Goal: Information Seeking & Learning: Check status

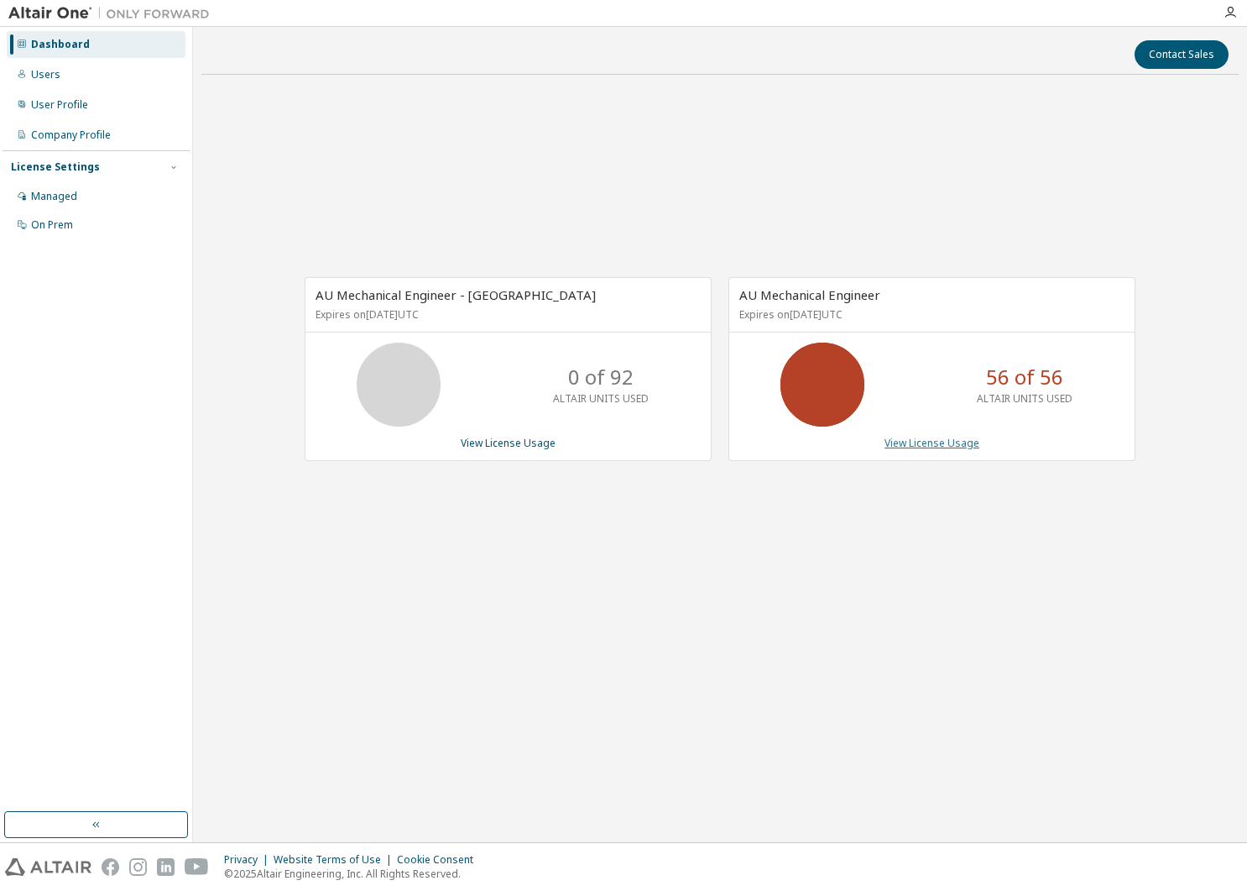
click at [865, 446] on link "View License Usage" at bounding box center [932, 443] width 95 height 14
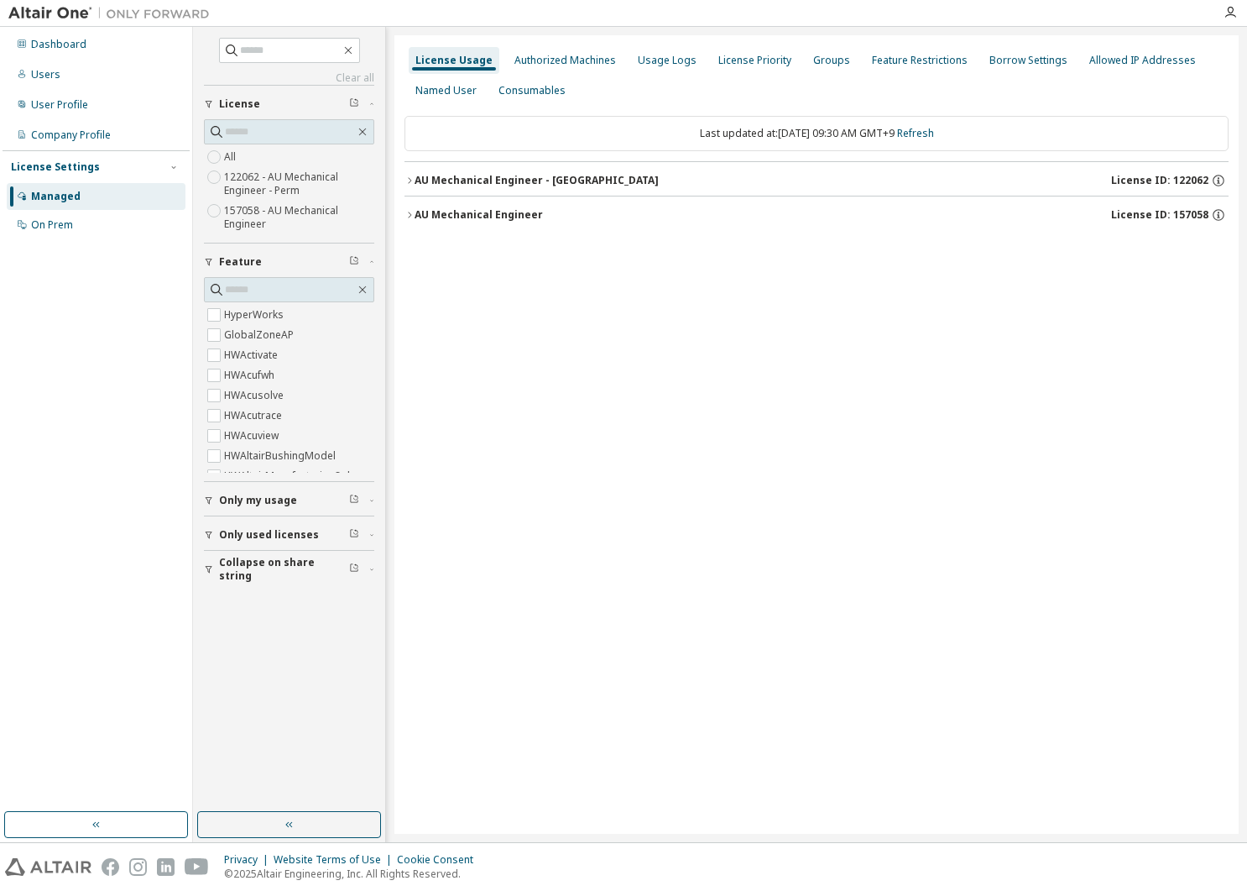
click at [410, 211] on icon "button" at bounding box center [410, 215] width 10 height 10
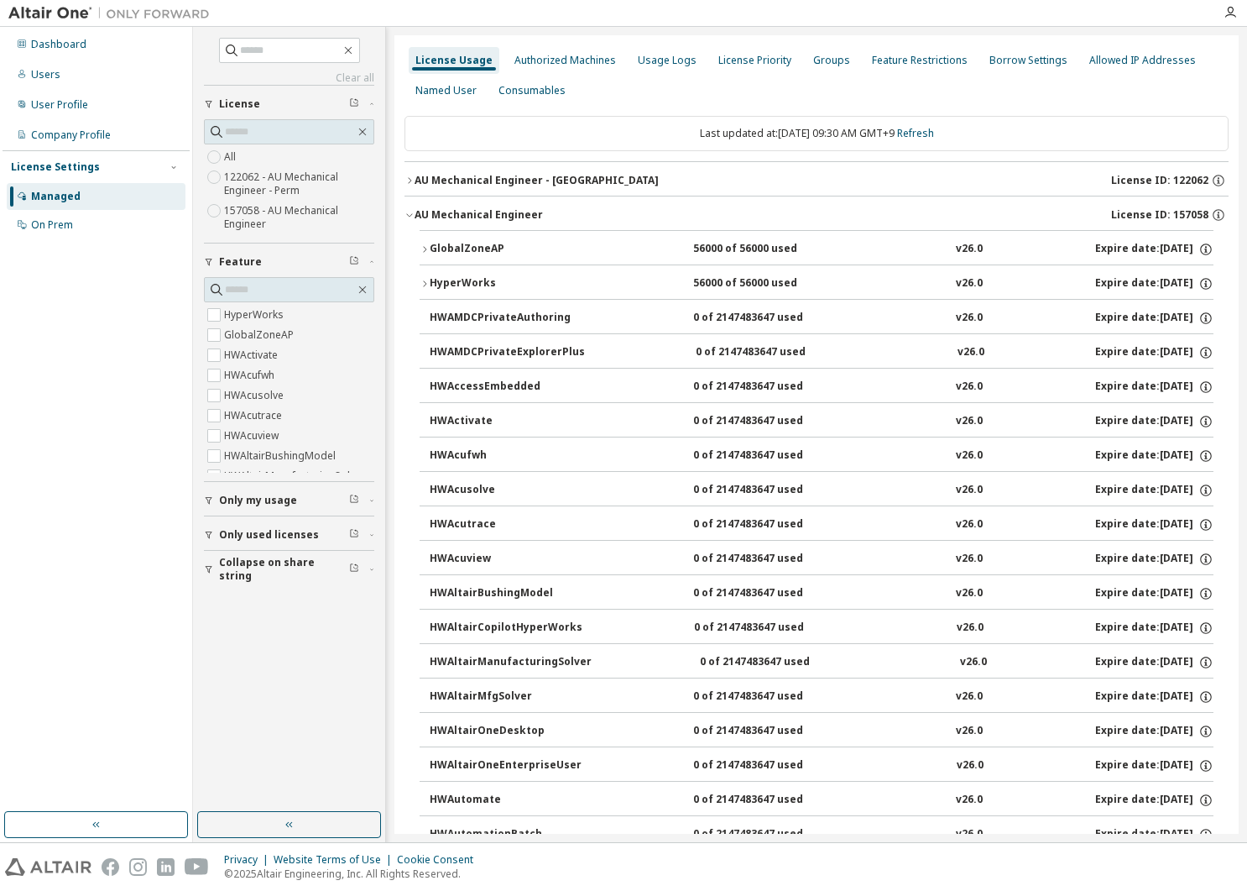
click at [441, 246] on div "GlobalZoneAP" at bounding box center [505, 249] width 151 height 15
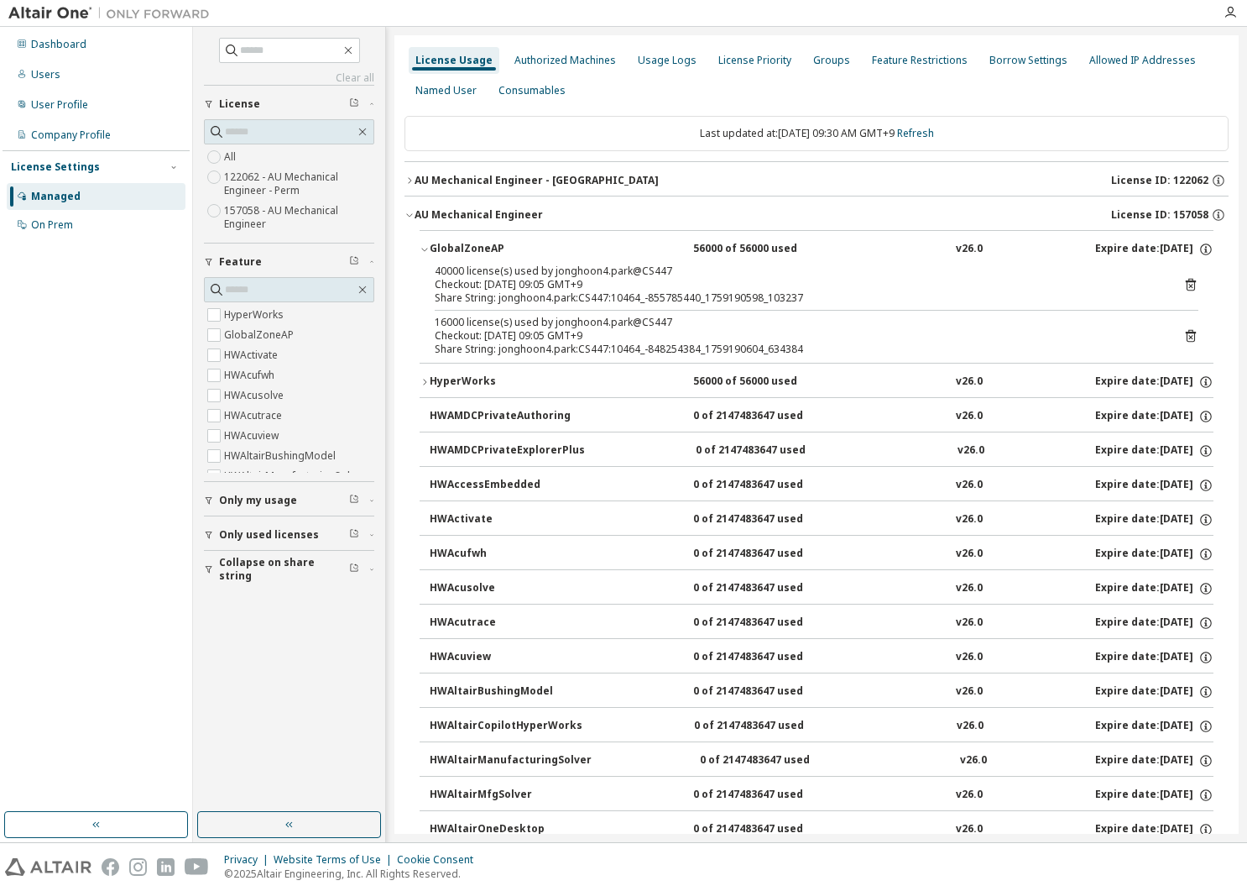
click at [865, 336] on icon at bounding box center [1191, 335] width 15 height 15
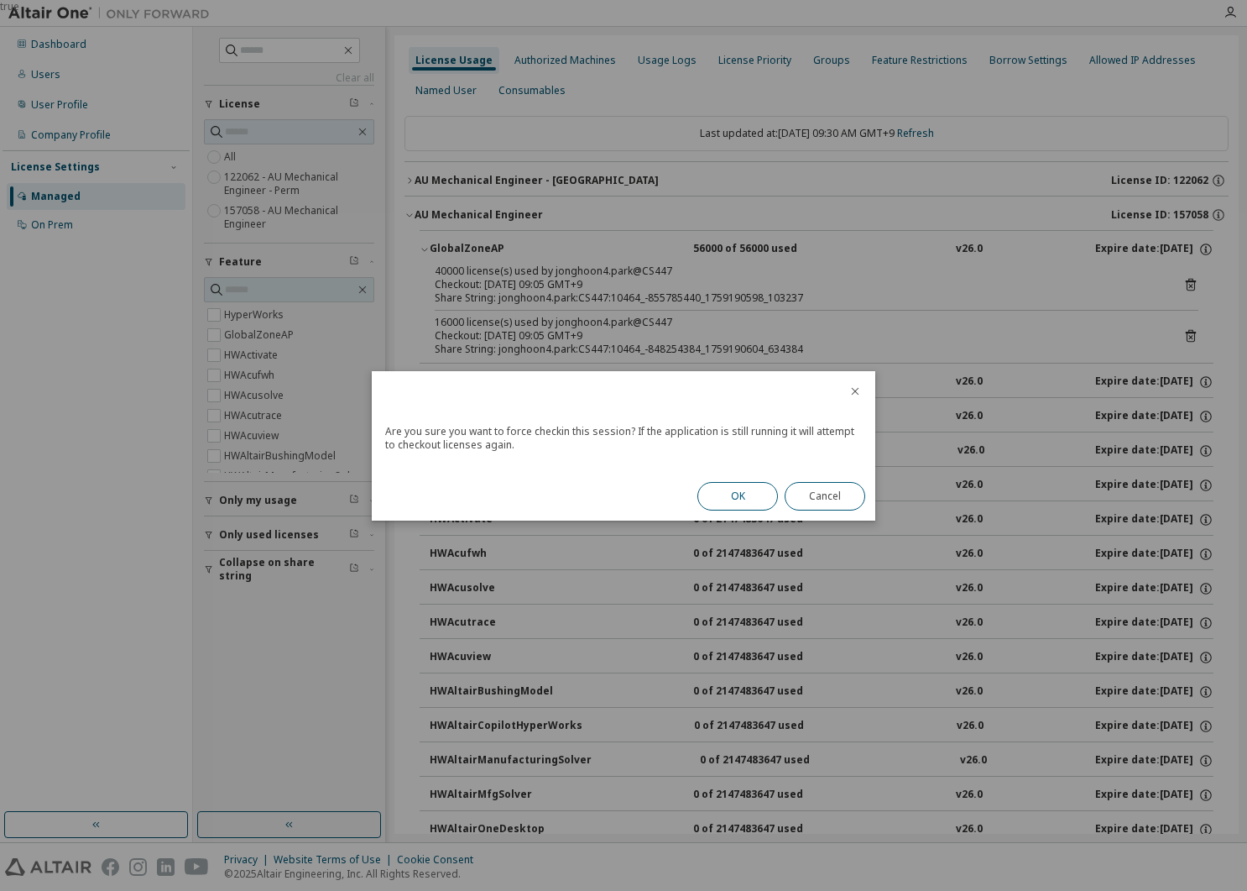
click at [746, 493] on button "OK" at bounding box center [738, 496] width 81 height 29
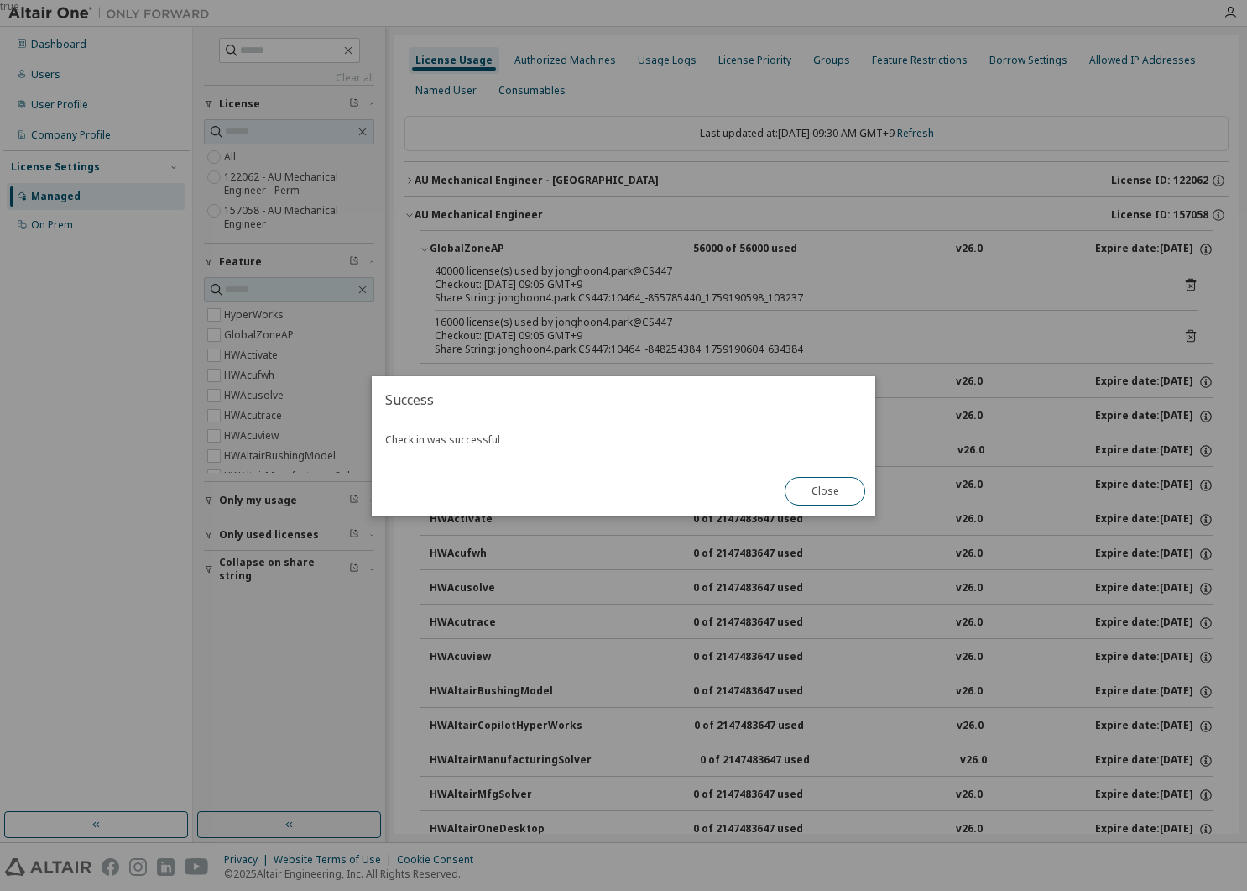
click at [818, 492] on button "Close" at bounding box center [825, 491] width 81 height 29
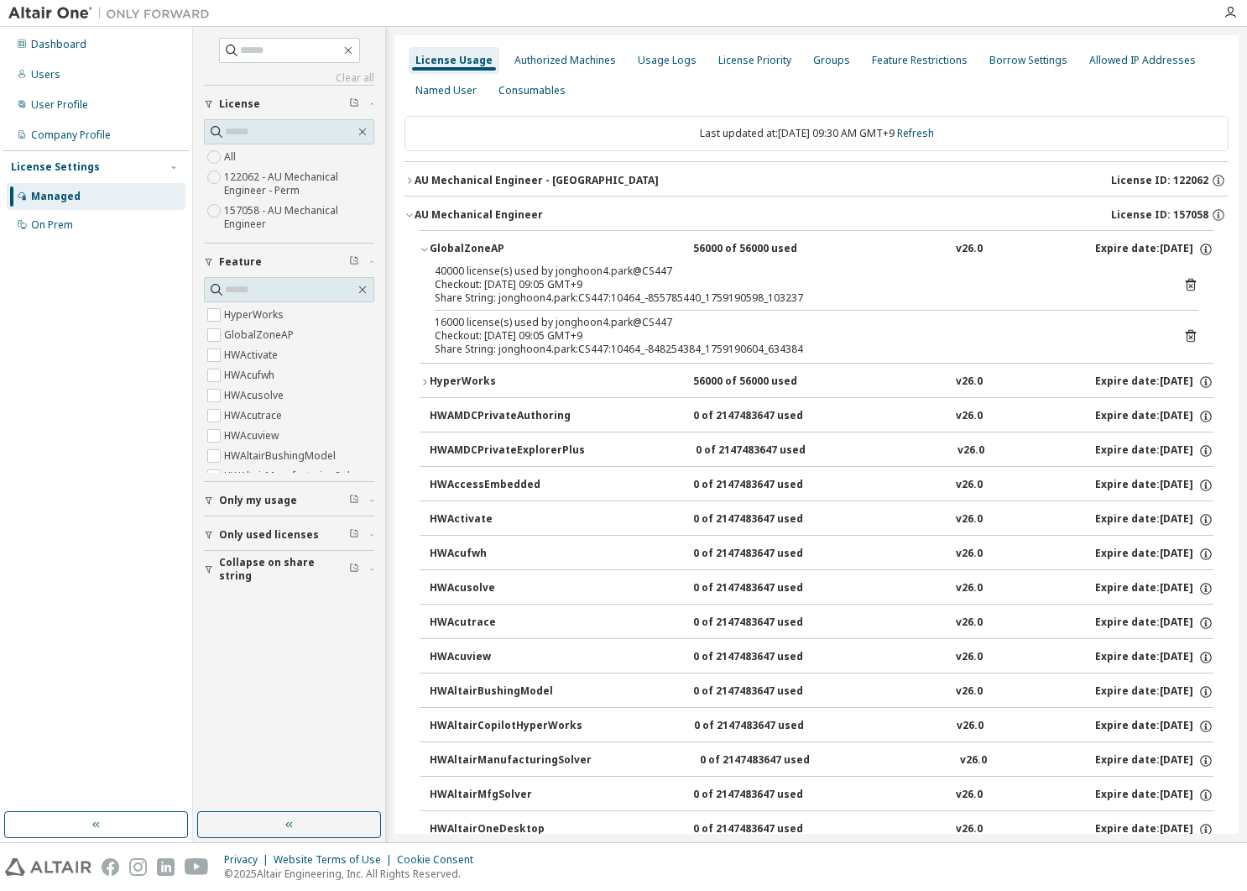
click at [865, 280] on icon at bounding box center [1191, 284] width 15 height 15
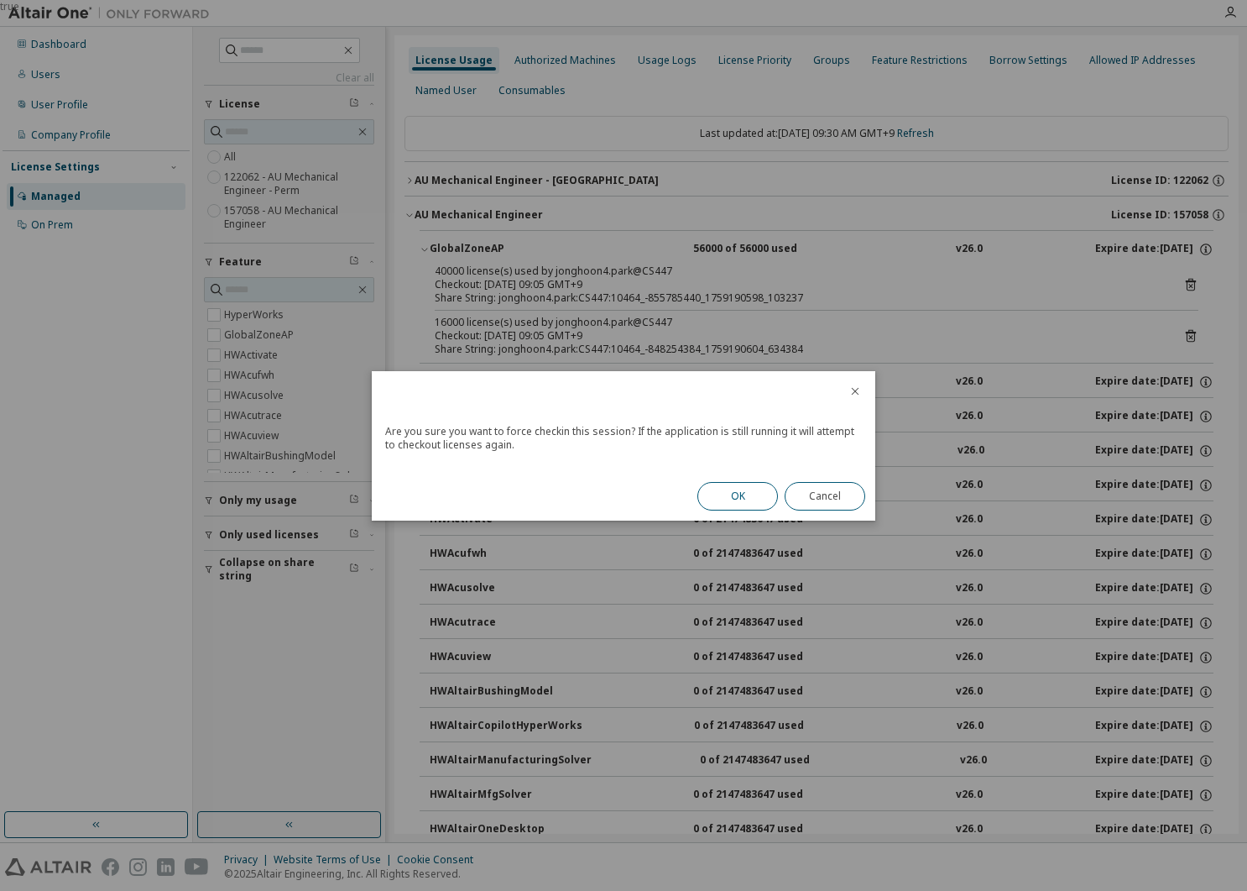
click at [731, 498] on button "OK" at bounding box center [738, 496] width 81 height 29
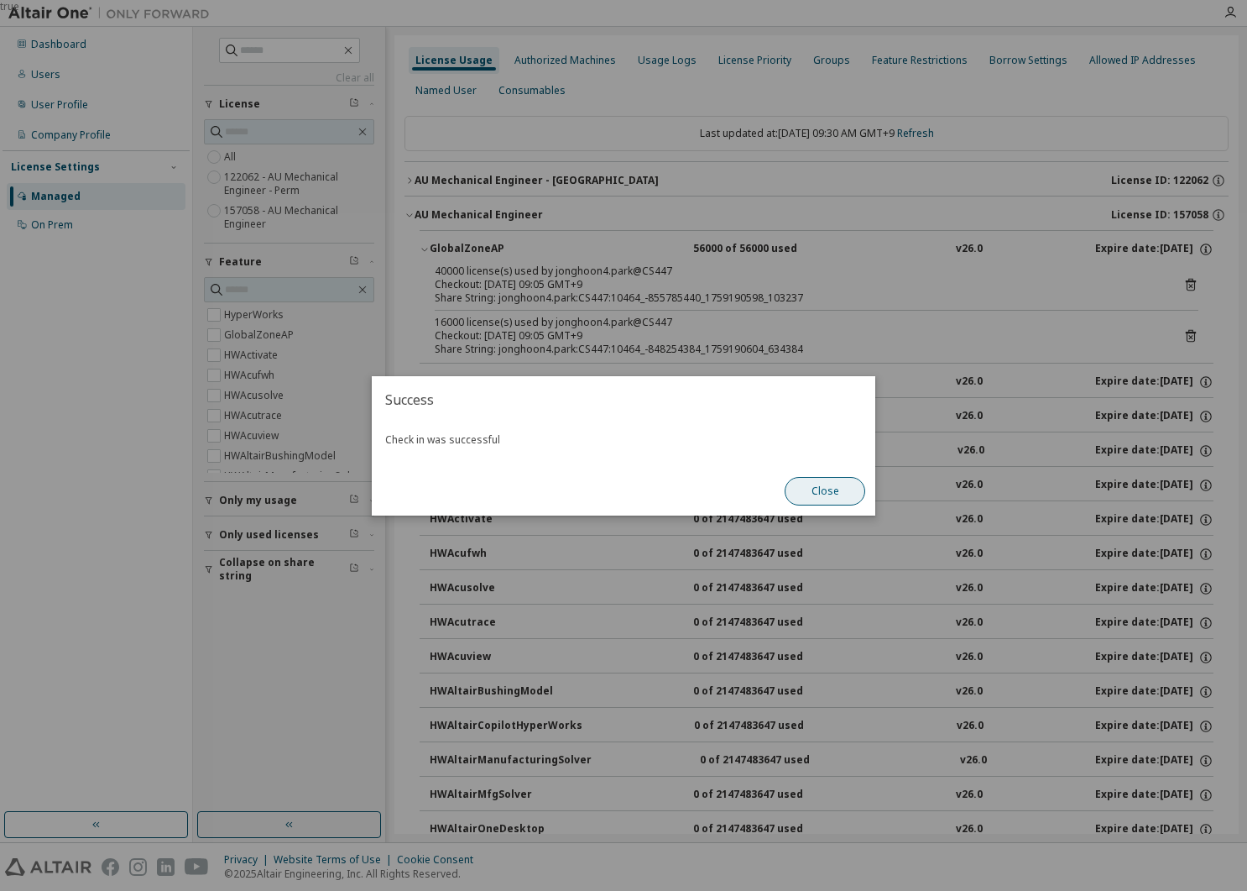
click at [832, 501] on button "Close" at bounding box center [825, 491] width 81 height 29
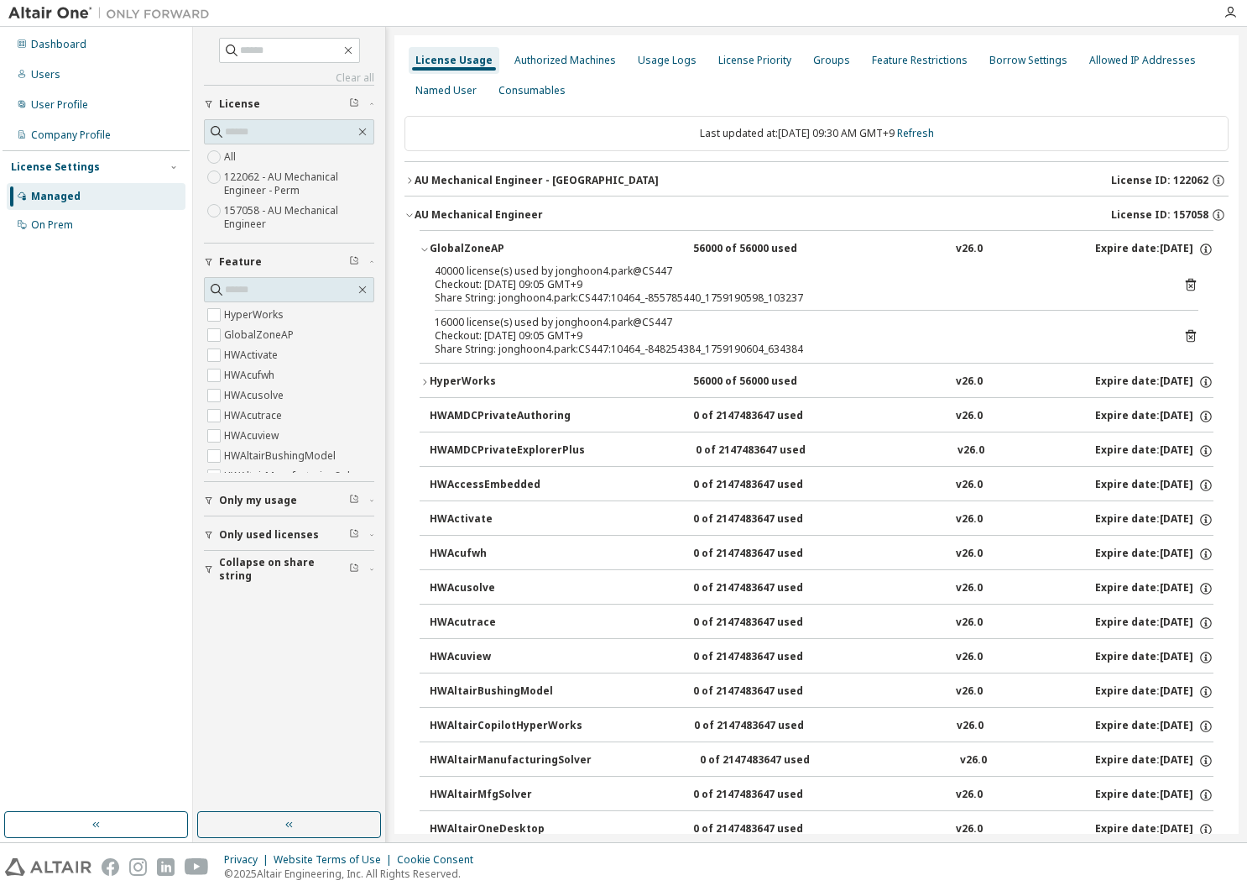
click at [63, 191] on div "Managed" at bounding box center [56, 196] width 50 height 13
click at [54, 222] on div "On Prem" at bounding box center [52, 224] width 42 height 13
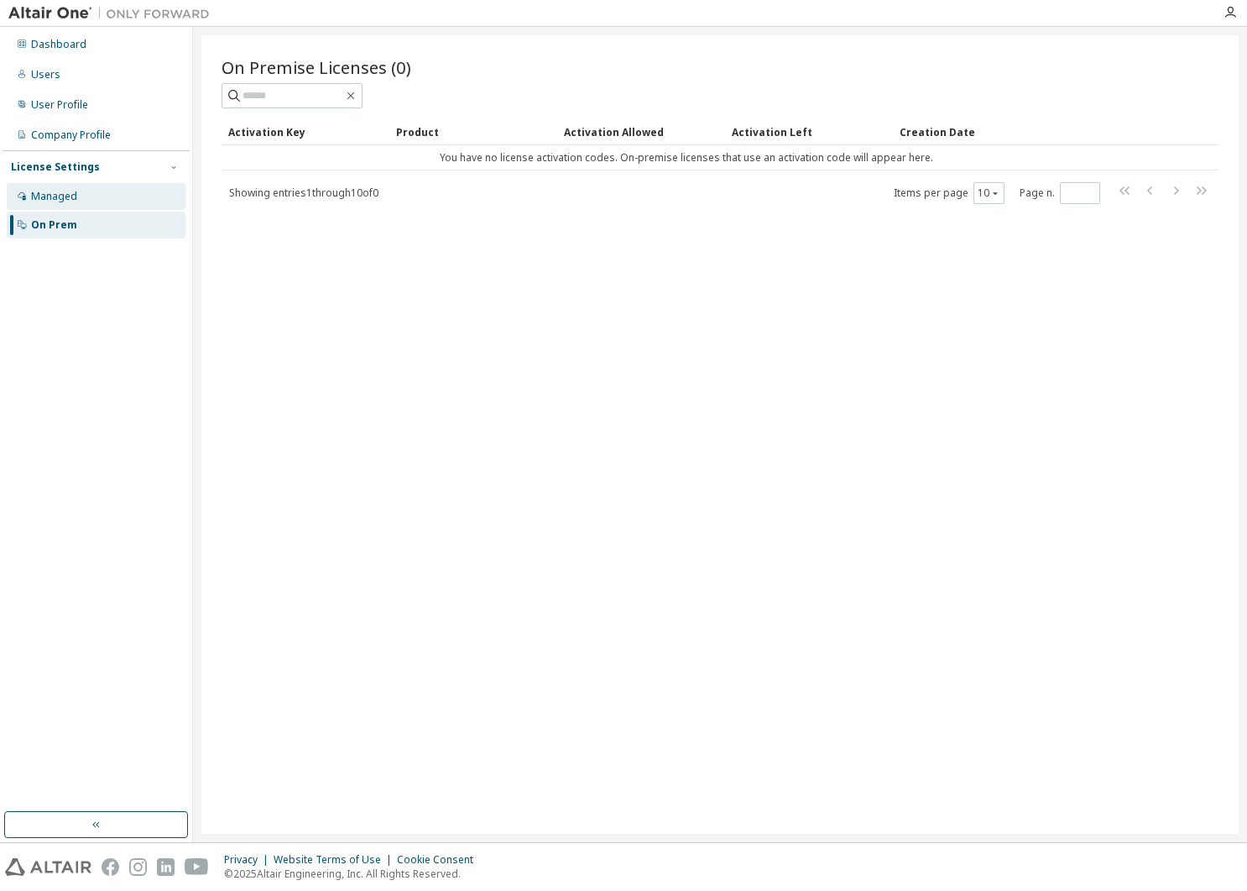
click at [67, 200] on div "Managed" at bounding box center [54, 196] width 46 height 13
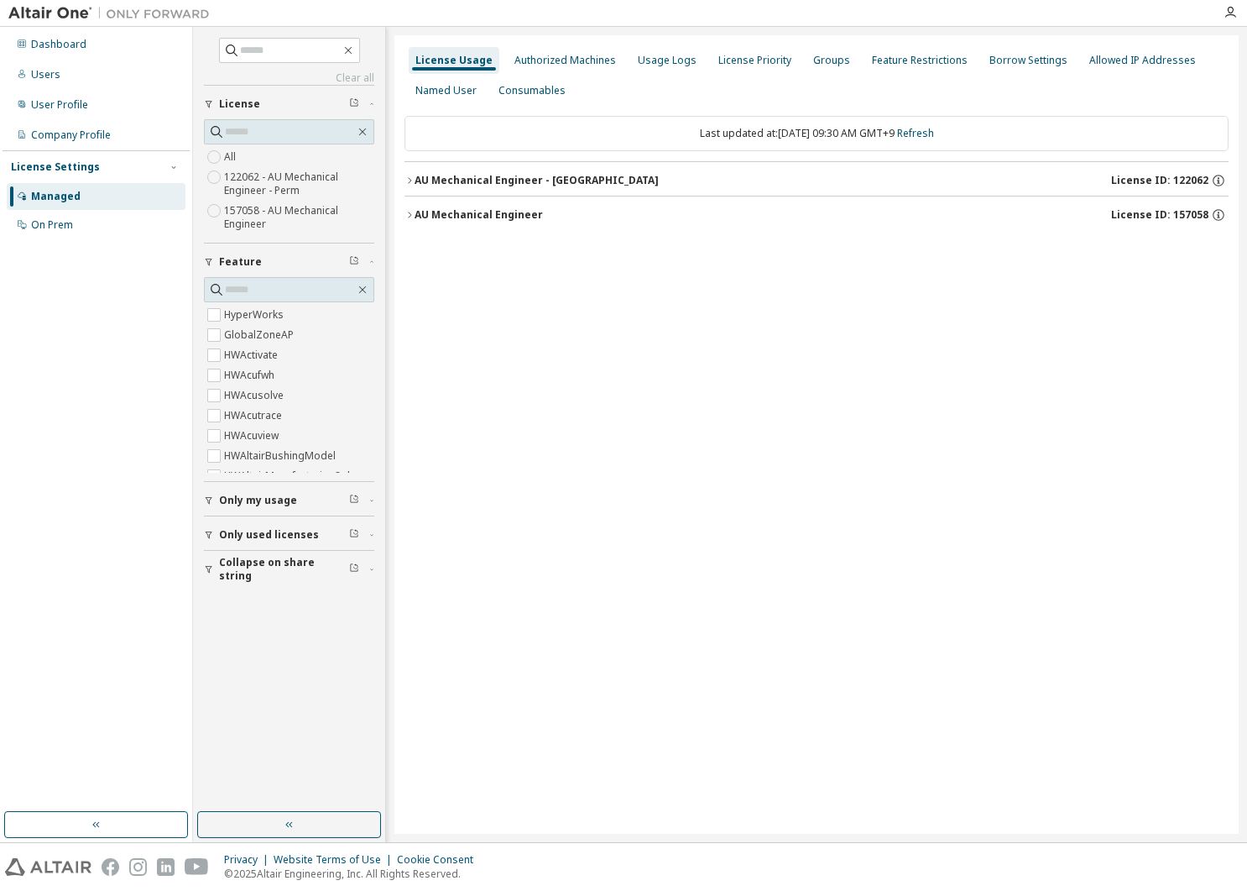
click at [76, 29] on div "Dashboard Users User Profile Company Profile License Settings Managed On Prem" at bounding box center [96, 434] width 193 height 815
click at [61, 46] on div "Dashboard" at bounding box center [58, 44] width 55 height 13
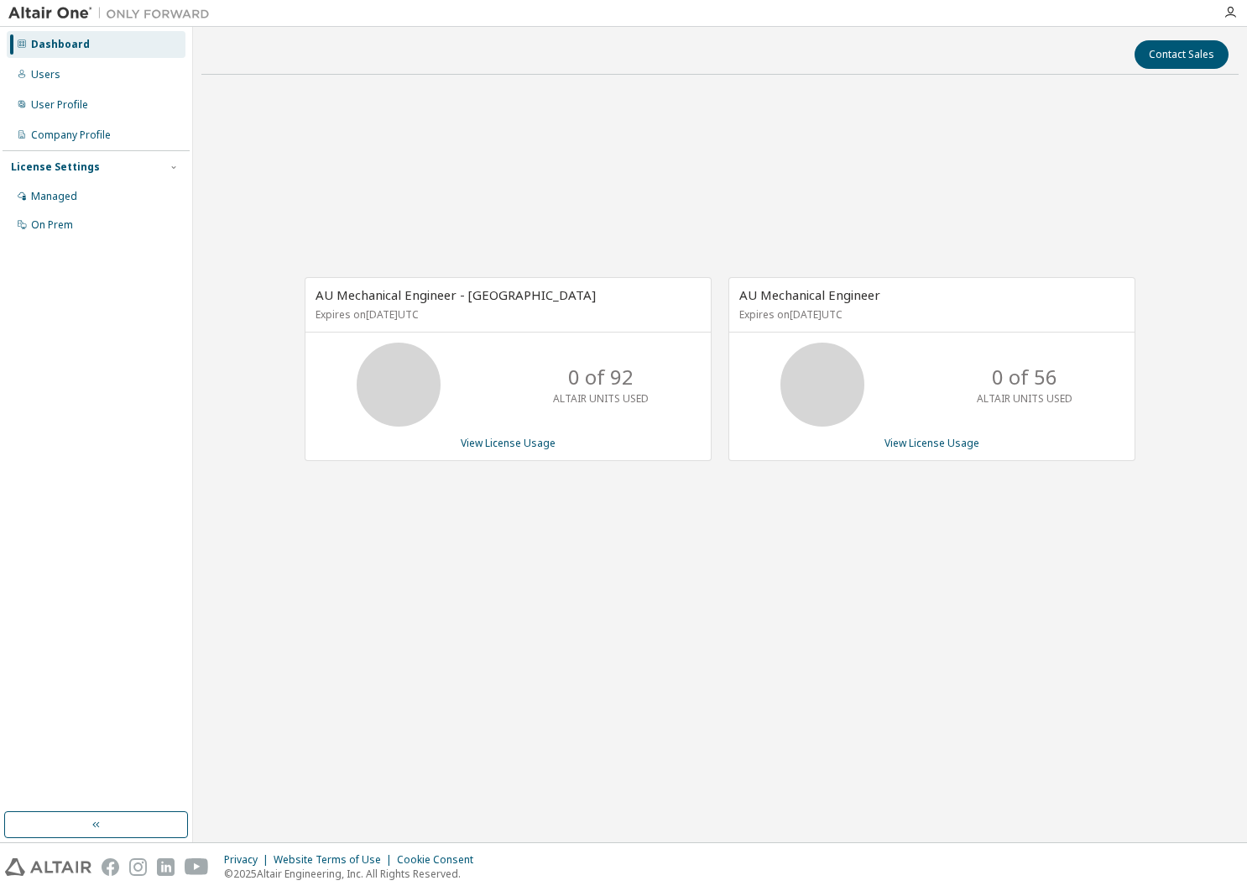
click at [717, 108] on div "AU Mechanical Engineer - Perm Expires on [DATE] UTC 0 of 92 ALTAIR UNITS USED V…" at bounding box center [719, 377] width 1037 height 579
drag, startPoint x: 349, startPoint y: 313, endPoint x: 410, endPoint y: 316, distance: 60.5
click at [410, 316] on p "Expires on [DATE] UTC" at bounding box center [506, 314] width 381 height 14
click at [515, 322] on div "AU Mechanical Engineer - Perm Expires on [DATE] UTC" at bounding box center [508, 305] width 405 height 55
